Goal: Task Accomplishment & Management: Use online tool/utility

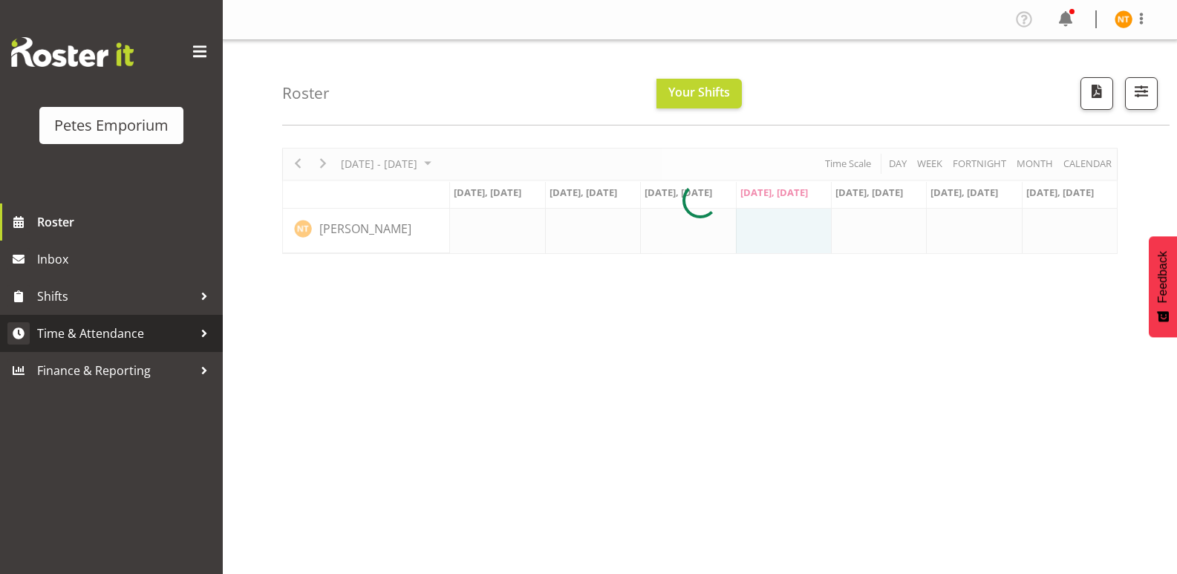
click at [62, 332] on span "Time & Attendance" at bounding box center [115, 333] width 156 height 22
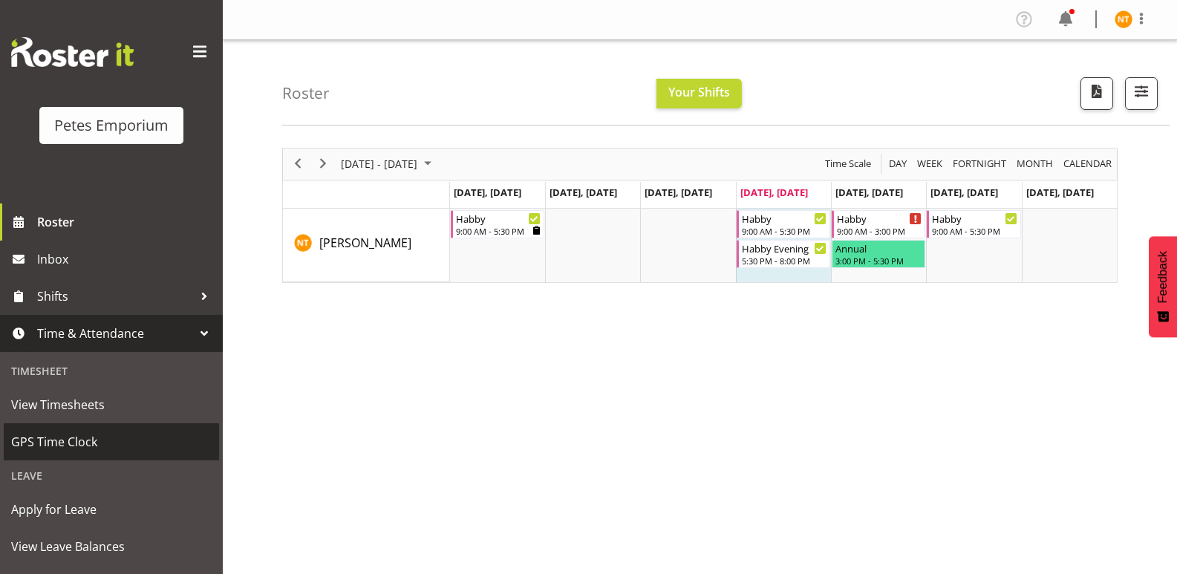
click at [64, 436] on span "GPS Time Clock" at bounding box center [111, 442] width 201 height 22
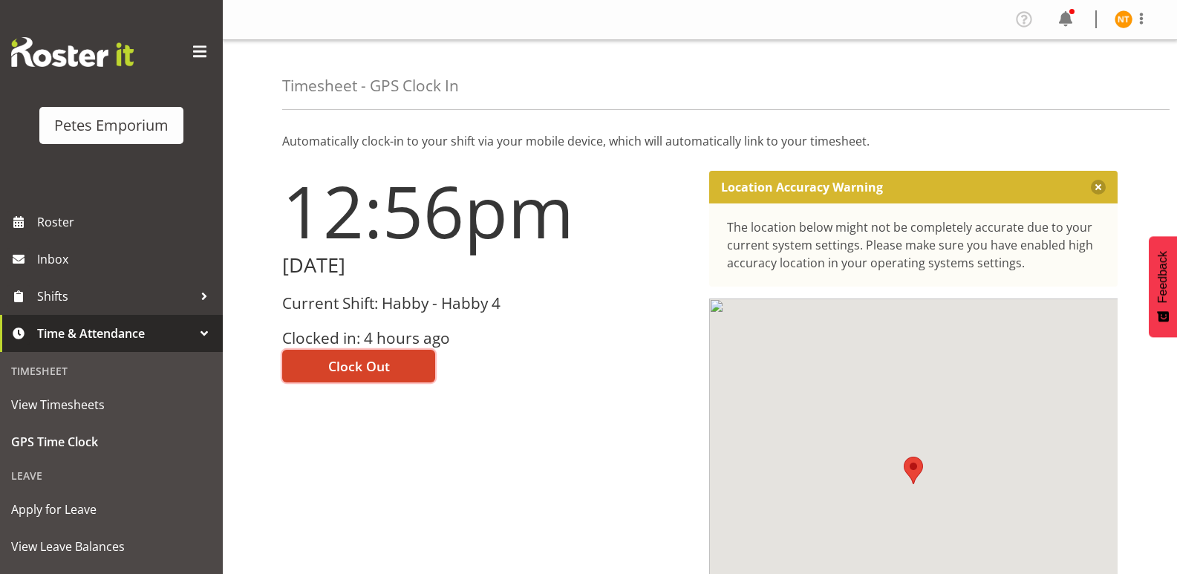
click at [356, 368] on span "Clock Out" at bounding box center [359, 366] width 62 height 19
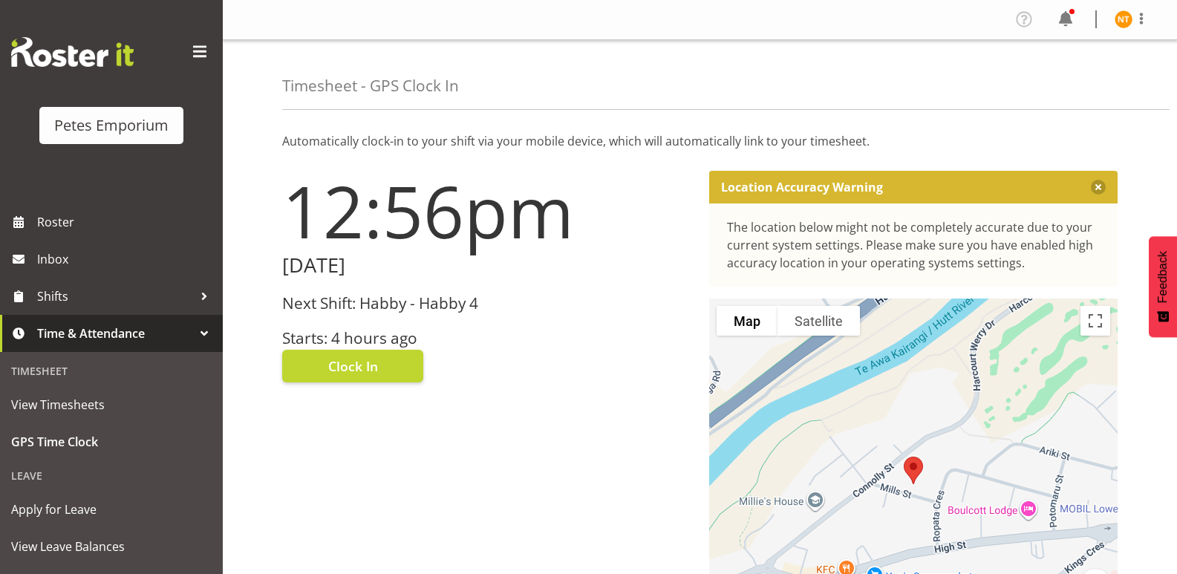
click at [1117, 16] on img at bounding box center [1124, 19] width 18 height 18
click at [1042, 77] on link "Log Out" at bounding box center [1079, 78] width 143 height 27
